Goal: Information Seeking & Learning: Learn about a topic

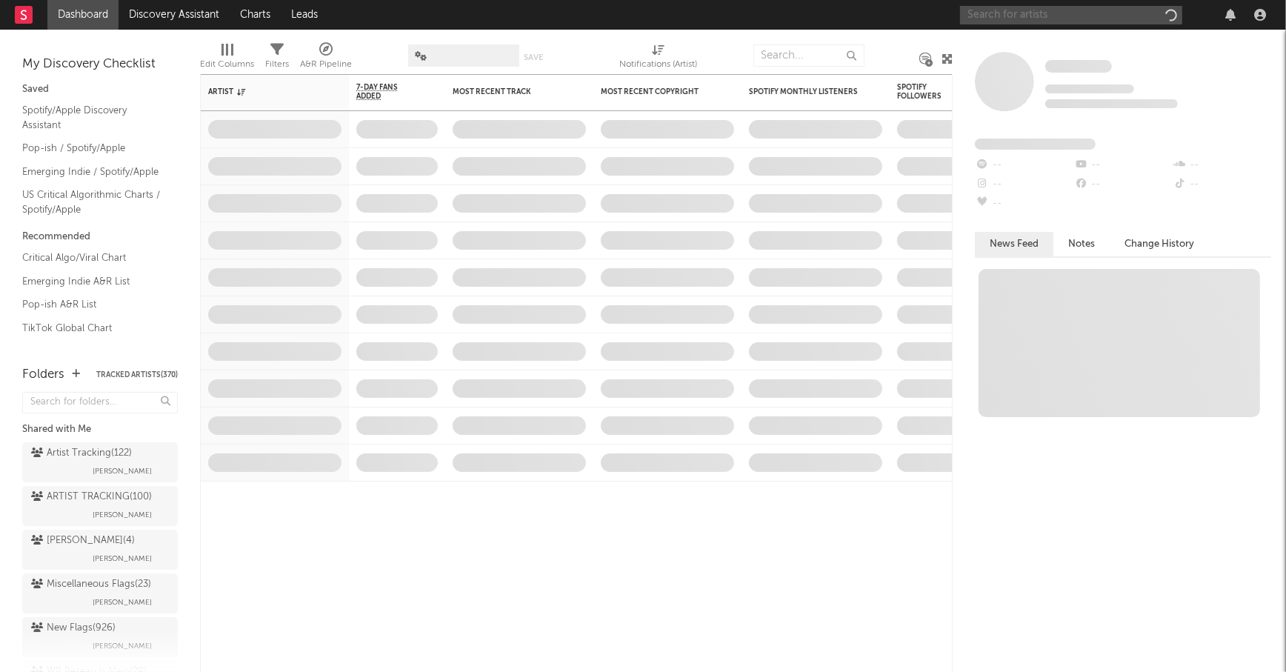
click at [1020, 19] on input "text" at bounding box center [1071, 15] width 222 height 19
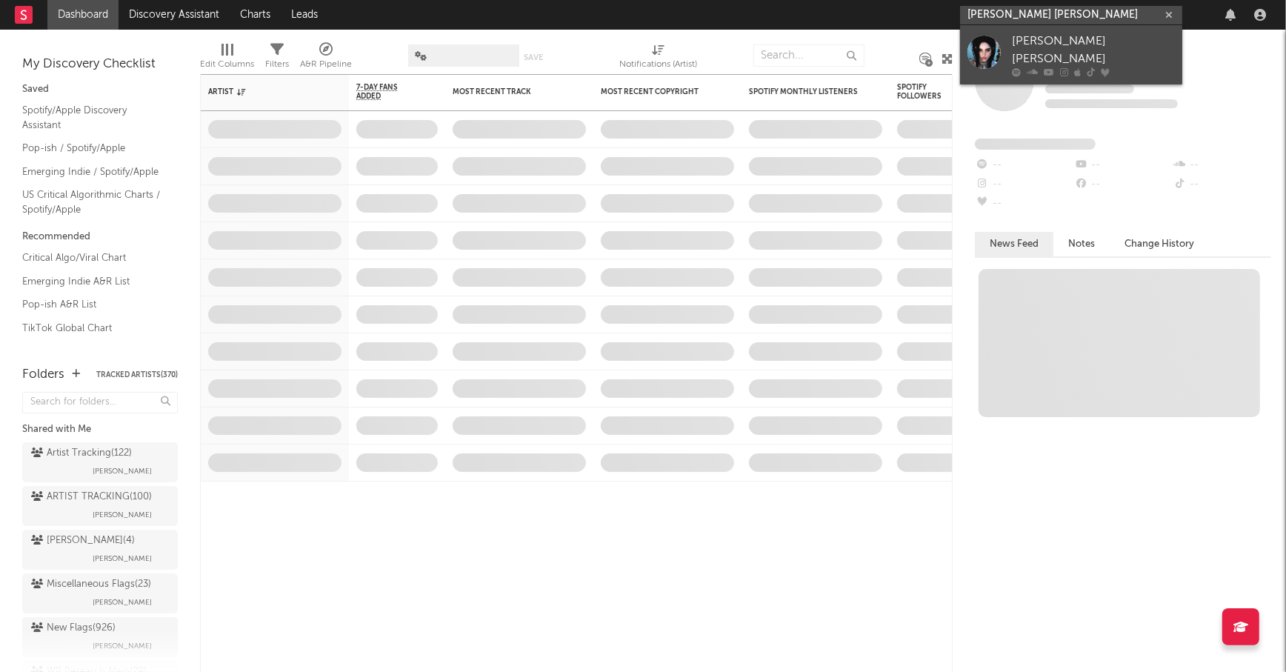
type input "daniela lalita"
click at [1068, 36] on div "Daniela Lalita" at bounding box center [1093, 51] width 163 height 36
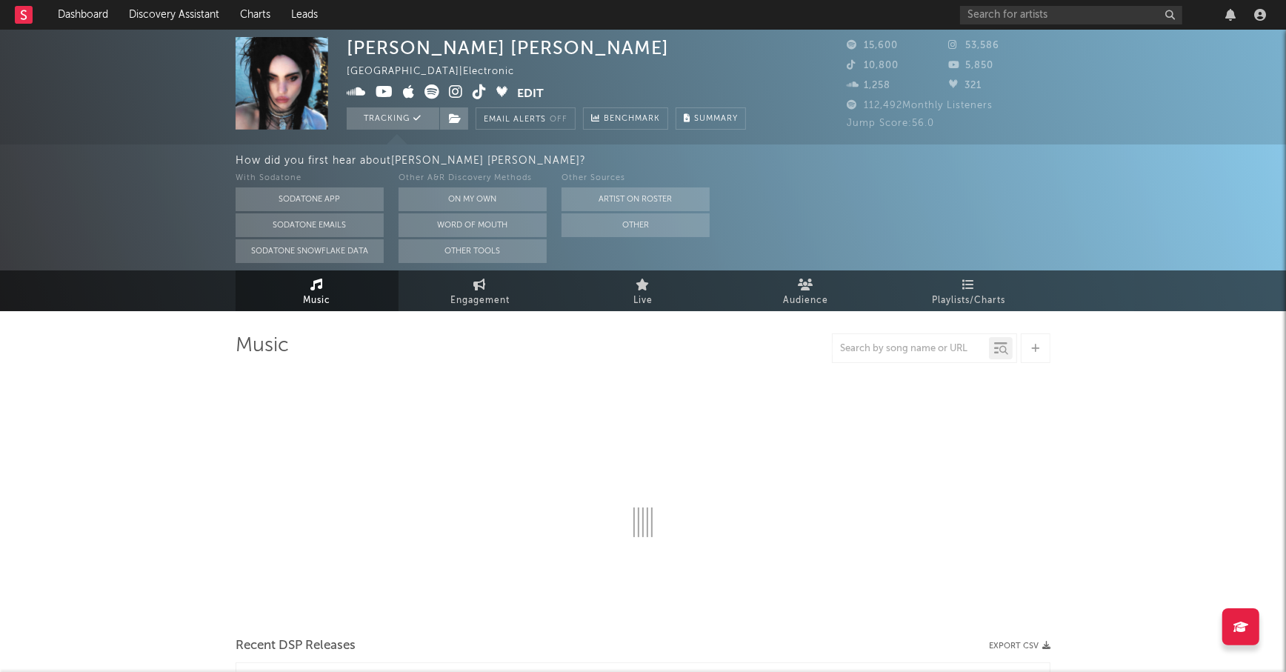
select select "6m"
